Goal: Book appointment/travel/reservation

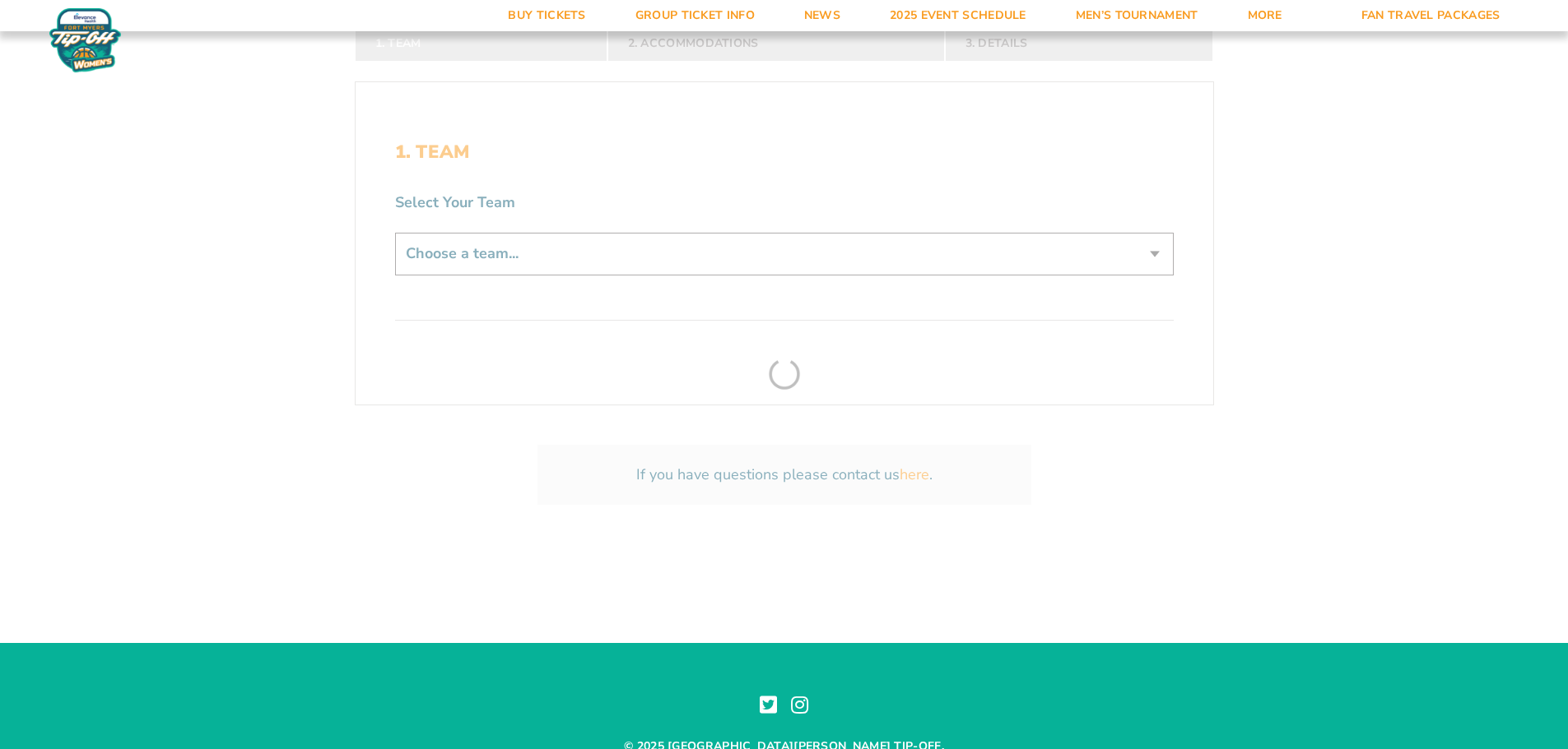
scroll to position [412, 0]
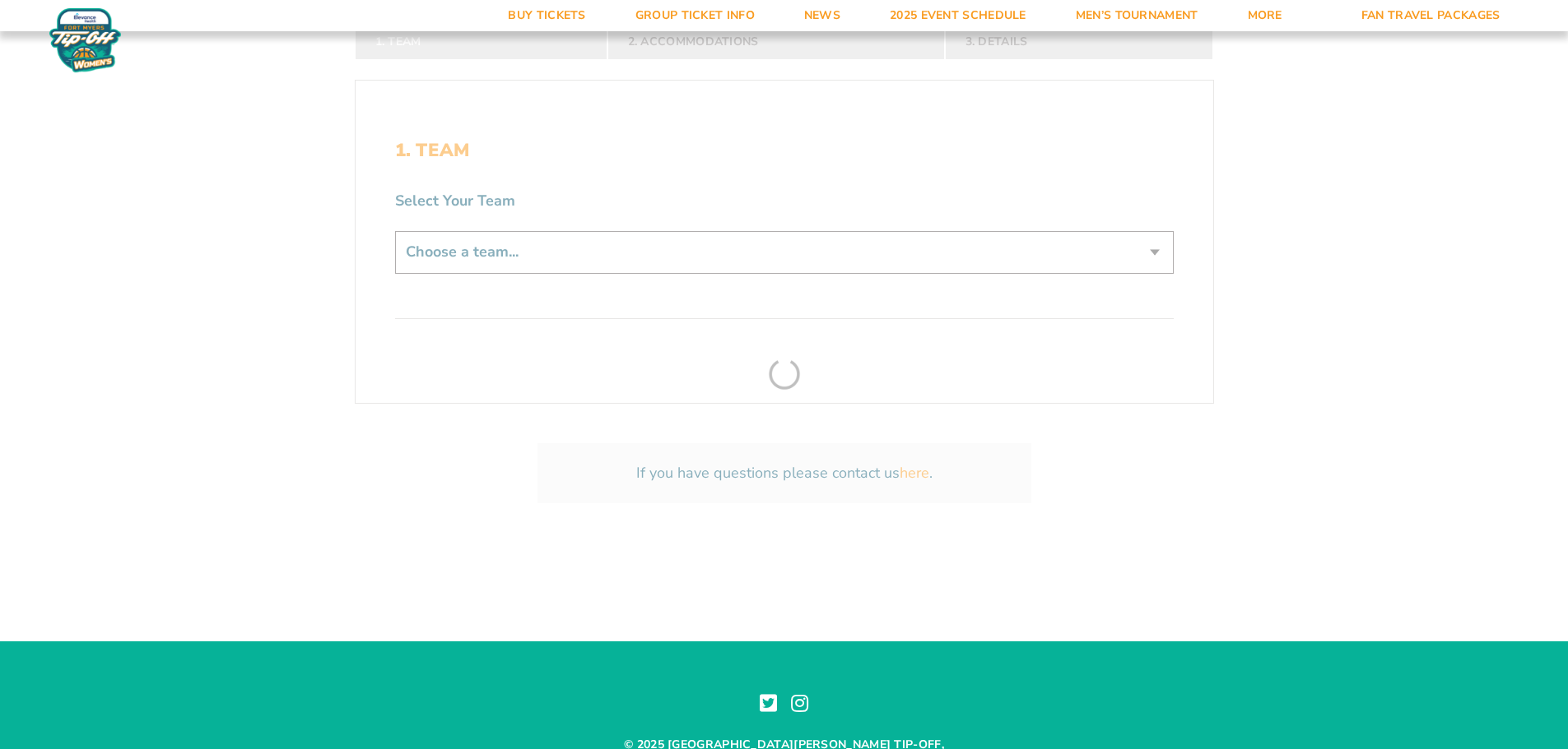
click at [670, 264] on form "[US_STATE] [US_STATE] Travel Package [US_STATE] [US_STATE] Travel Package [GEOG…" at bounding box center [784, 85] width 1568 height 994
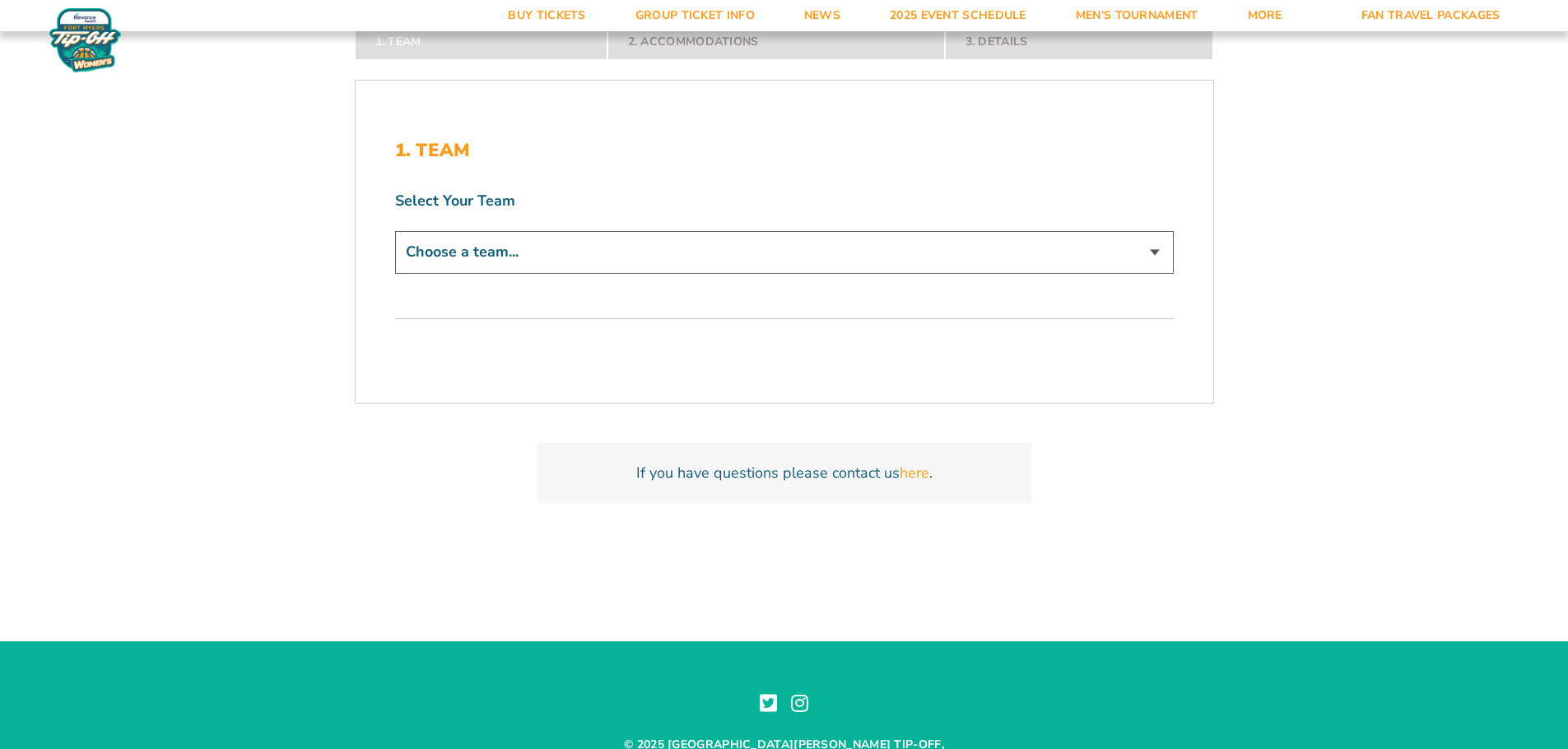
click at [670, 259] on select "Choose a team... [US_STATE] Jayhawks [US_STATE] Tigers Northwestern Wildcats" at bounding box center [784, 252] width 778 height 42
click at [1314, 300] on form "[US_STATE] [US_STATE] Travel Package [US_STATE] [US_STATE] Travel Package [GEOG…" at bounding box center [784, 85] width 1568 height 994
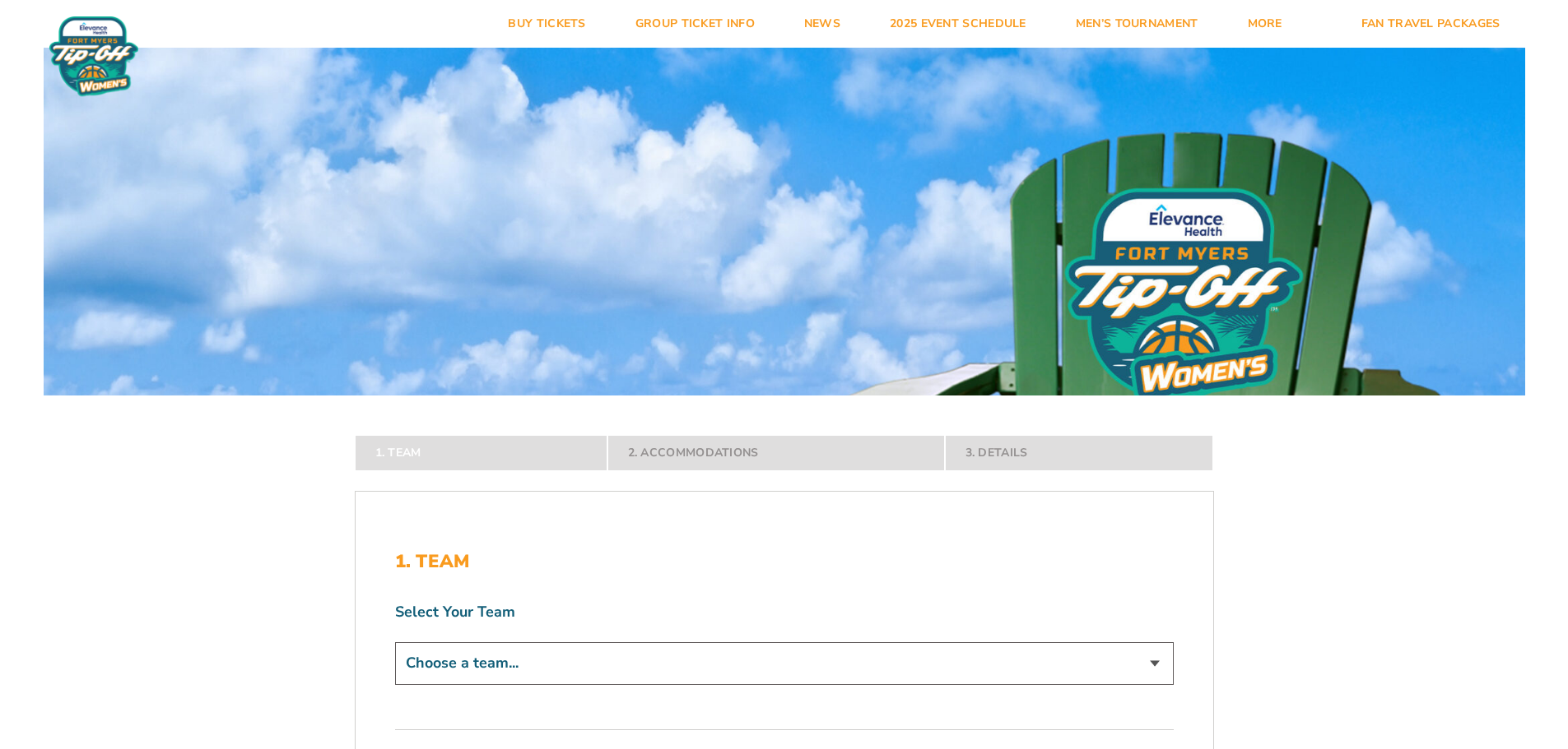
click at [693, 651] on select "Choose a team... [US_STATE] Jayhawks [US_STATE] Tigers Northwestern Wildcats" at bounding box center [784, 663] width 778 height 42
click at [1374, 539] on form "[US_STATE] [US_STATE] Travel Package [US_STATE] [US_STATE] Travel Package [GEOG…" at bounding box center [784, 496] width 1568 height 994
